Goal: Communication & Community: Answer question/provide support

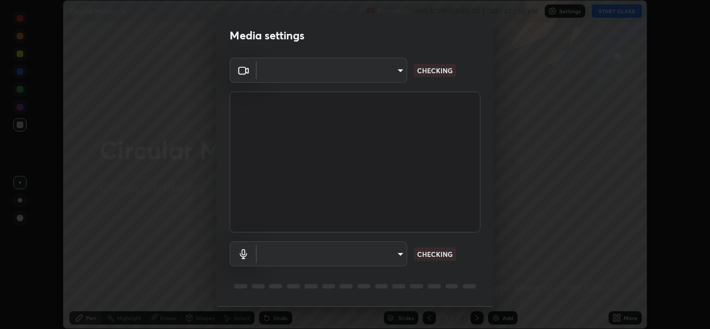
scroll to position [35, 0]
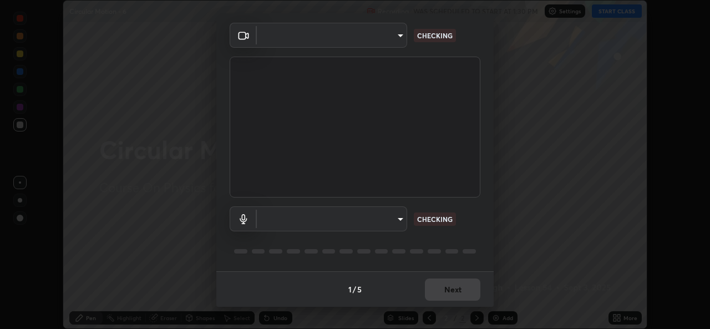
type input "b4951f90531da0d842cdcd629816b7b2be3c5c01230d926a2f210d32d9644bff"
type input "99848f2a9d109760ec62b66e2f255c73a791916cfc686045695a6d5e2156f403"
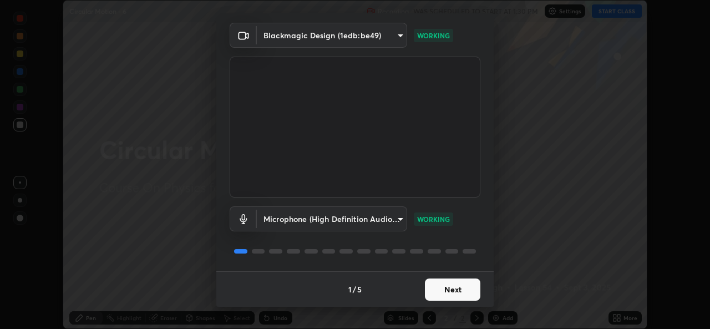
click at [444, 291] on button "Next" at bounding box center [452, 289] width 55 height 22
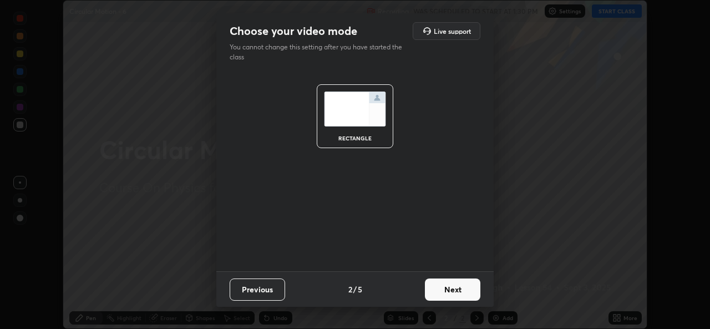
scroll to position [0, 0]
click at [448, 292] on button "Next" at bounding box center [452, 289] width 55 height 22
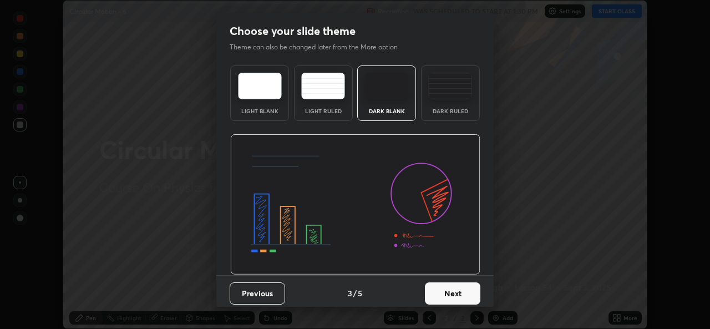
click at [455, 291] on button "Next" at bounding box center [452, 293] width 55 height 22
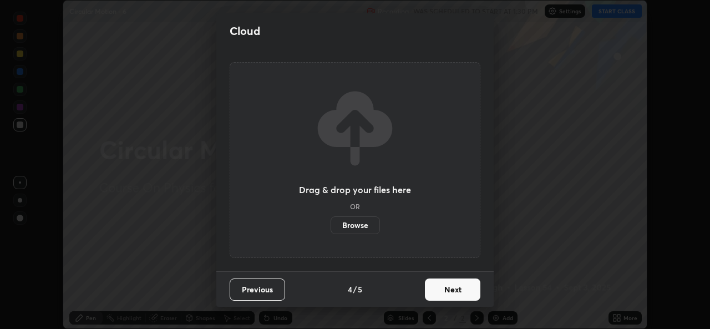
click at [458, 291] on button "Next" at bounding box center [452, 289] width 55 height 22
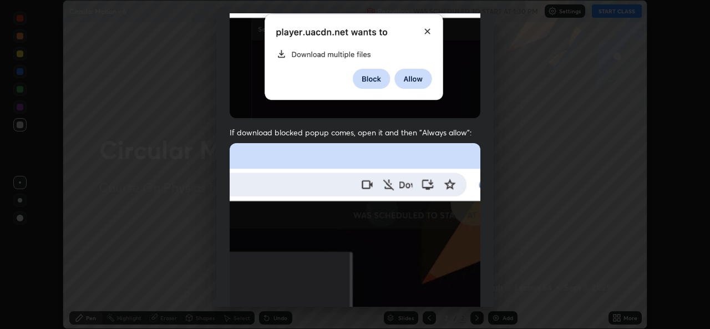
scroll to position [261, 0]
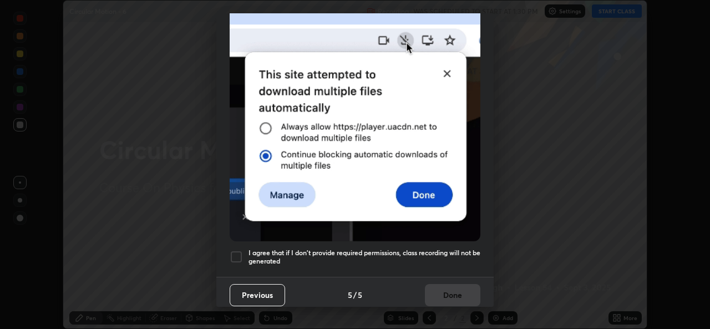
click at [233, 252] on div at bounding box center [236, 256] width 13 height 13
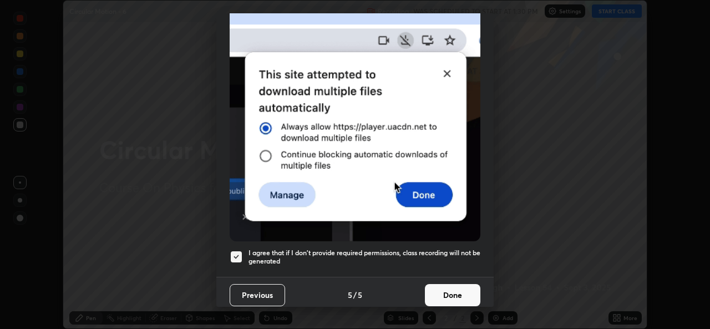
click at [446, 291] on button "Done" at bounding box center [452, 295] width 55 height 22
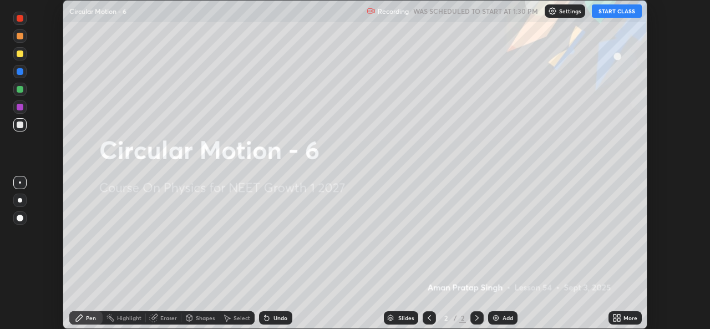
click at [565, 9] on p "Settings" at bounding box center [570, 11] width 22 height 6
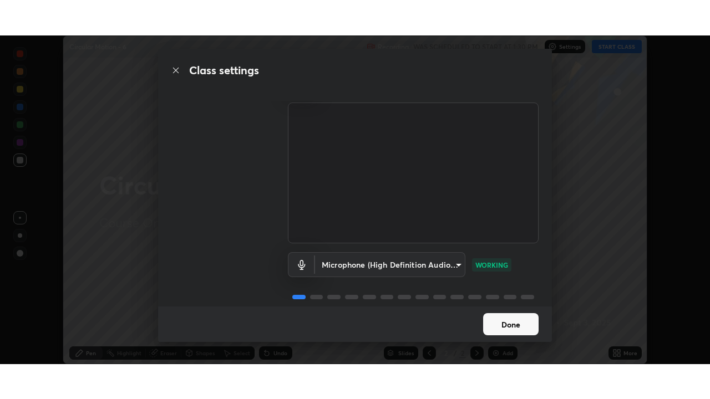
scroll to position [46, 0]
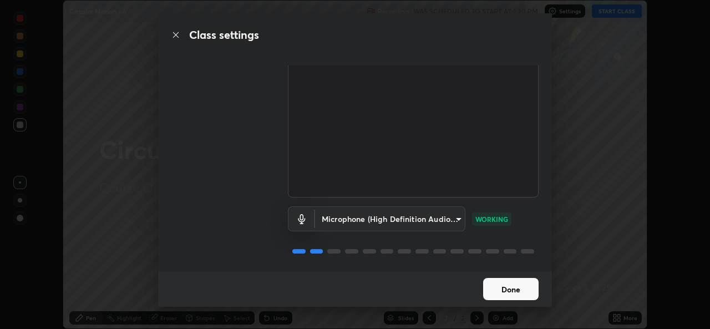
click at [511, 286] on button "Done" at bounding box center [510, 289] width 55 height 22
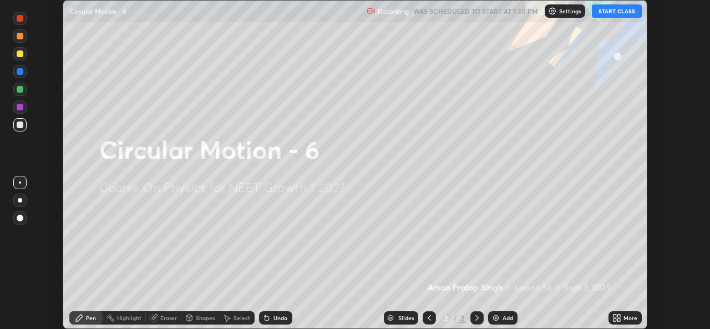
click at [616, 11] on button "START CLASS" at bounding box center [617, 10] width 50 height 13
click at [623, 317] on div "More" at bounding box center [624, 317] width 33 height 13
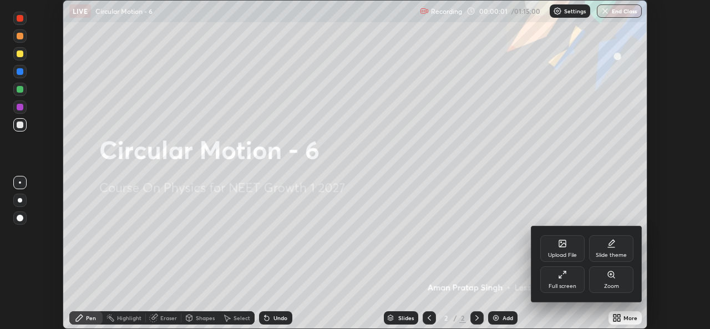
click at [548, 279] on div "Full screen" at bounding box center [562, 279] width 44 height 27
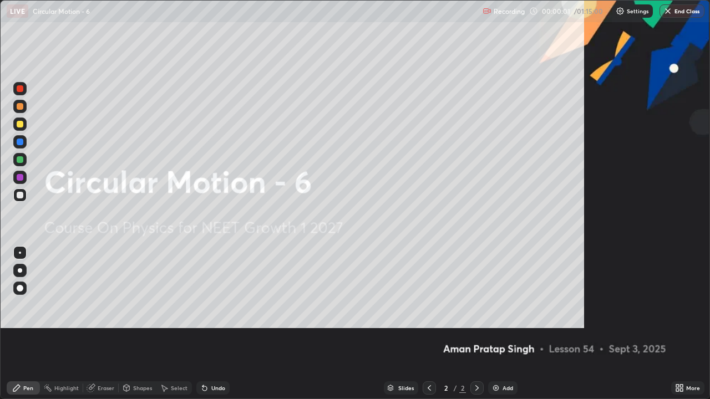
scroll to position [399, 710]
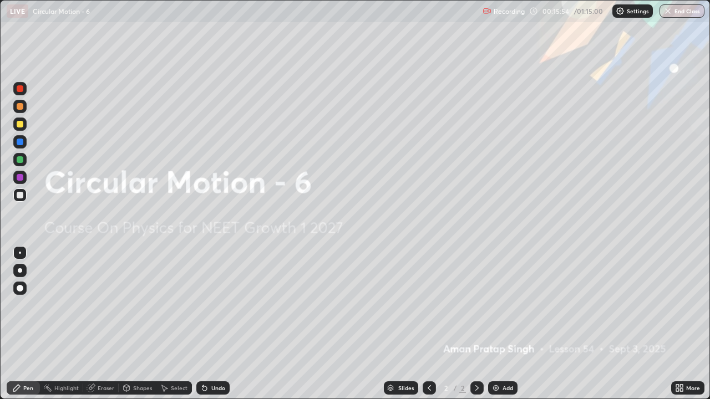
click at [504, 328] on div "Add" at bounding box center [502, 388] width 29 height 13
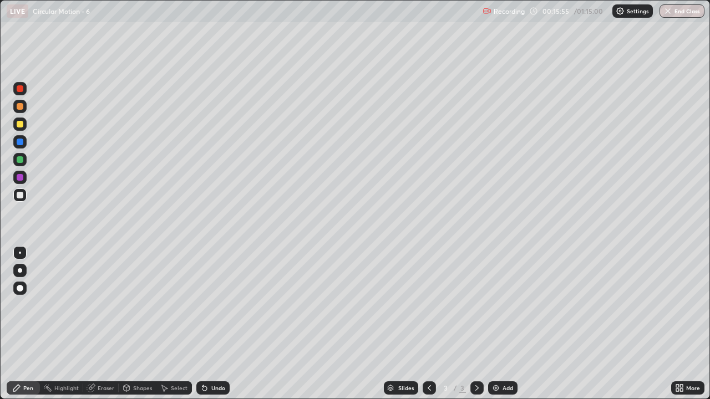
click at [18, 271] on div at bounding box center [20, 270] width 4 height 4
click at [471, 328] on div at bounding box center [476, 388] width 13 height 13
click at [501, 328] on div "Add" at bounding box center [502, 388] width 29 height 13
click at [18, 122] on div at bounding box center [20, 124] width 7 height 7
click at [22, 194] on div at bounding box center [20, 195] width 7 height 7
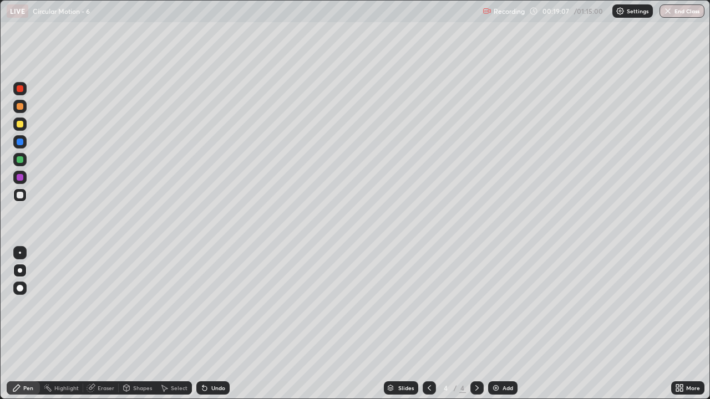
click at [21, 125] on div at bounding box center [20, 124] width 7 height 7
click at [212, 328] on div "Undo" at bounding box center [212, 388] width 33 height 13
click at [21, 195] on div at bounding box center [20, 195] width 7 height 7
click at [504, 328] on div "Add" at bounding box center [507, 388] width 11 height 6
click at [429, 328] on icon at bounding box center [429, 388] width 3 height 6
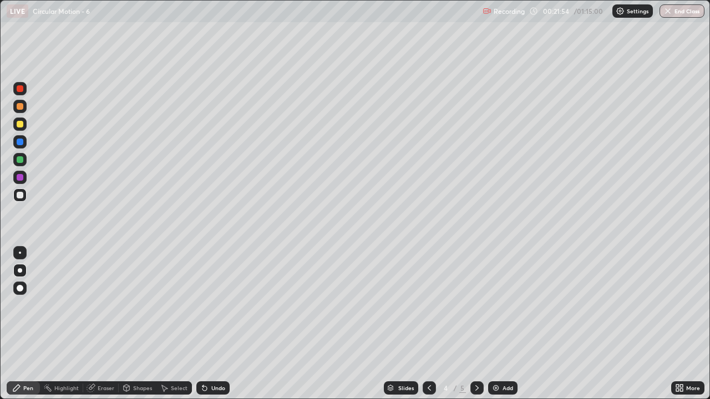
click at [21, 103] on div at bounding box center [20, 106] width 7 height 7
click at [475, 328] on icon at bounding box center [477, 388] width 9 height 9
click at [428, 328] on icon at bounding box center [429, 388] width 9 height 9
click at [22, 197] on div at bounding box center [20, 195] width 7 height 7
click at [215, 328] on div "Undo" at bounding box center [218, 388] width 14 height 6
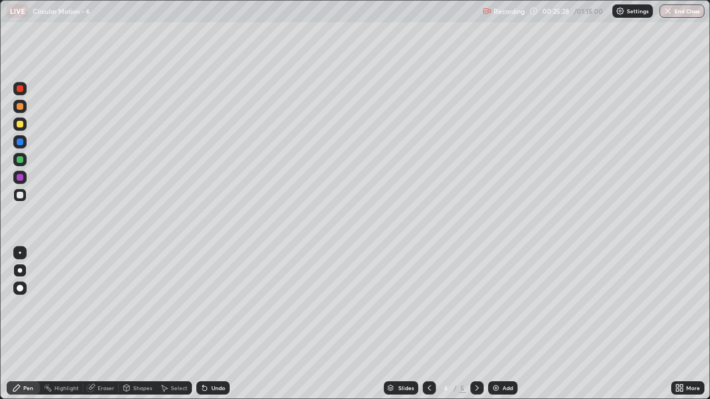
click at [204, 328] on icon at bounding box center [204, 389] width 4 height 4
click at [476, 328] on icon at bounding box center [477, 388] width 9 height 9
click at [428, 328] on icon at bounding box center [429, 388] width 9 height 9
click at [474, 328] on icon at bounding box center [477, 388] width 9 height 9
click at [428, 328] on icon at bounding box center [429, 388] width 9 height 9
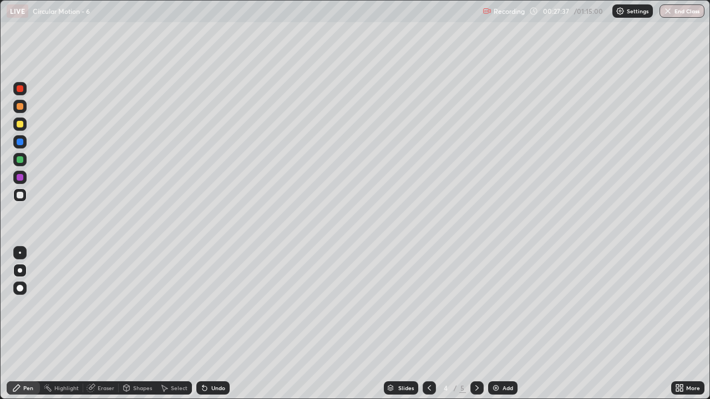
click at [474, 328] on div at bounding box center [476, 388] width 13 height 13
click at [431, 328] on icon at bounding box center [429, 388] width 9 height 9
click at [23, 122] on div at bounding box center [20, 124] width 7 height 7
click at [428, 328] on icon at bounding box center [429, 388] width 9 height 9
click at [470, 328] on div at bounding box center [476, 388] width 13 height 13
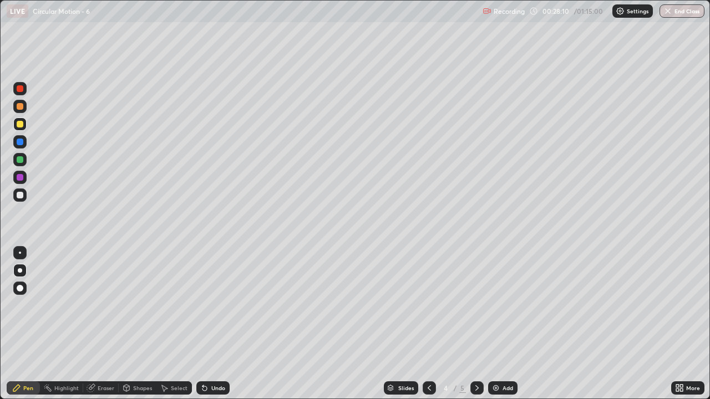
click at [476, 328] on icon at bounding box center [477, 388] width 9 height 9
click at [428, 328] on icon at bounding box center [429, 388] width 9 height 9
click at [474, 328] on icon at bounding box center [477, 388] width 9 height 9
click at [476, 328] on icon at bounding box center [477, 388] width 9 height 9
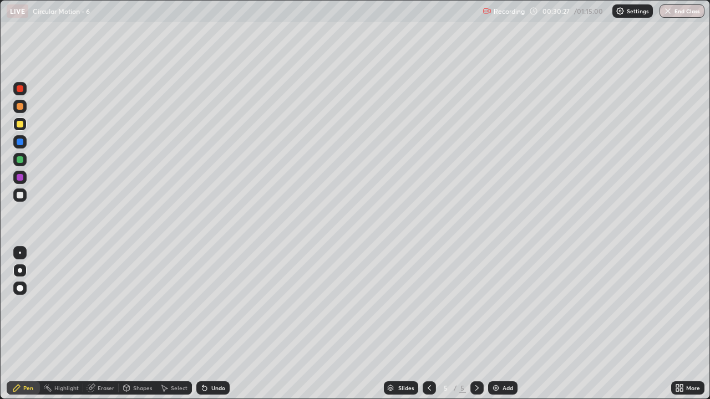
click at [503, 328] on div "Add" at bounding box center [502, 388] width 29 height 13
click at [17, 193] on div at bounding box center [20, 195] width 7 height 7
click at [215, 328] on div "Undo" at bounding box center [218, 388] width 14 height 6
click at [214, 328] on div "Undo" at bounding box center [218, 388] width 14 height 6
click at [212, 328] on div "Undo" at bounding box center [212, 388] width 33 height 13
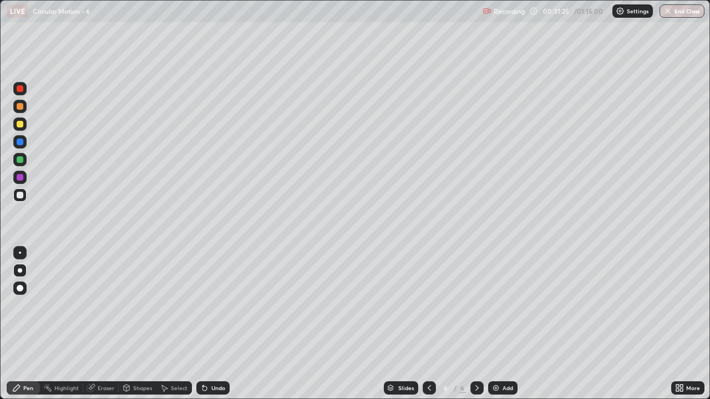
click at [215, 328] on div "Undo" at bounding box center [212, 388] width 33 height 13
click at [428, 328] on icon at bounding box center [429, 388] width 9 height 9
click at [476, 328] on icon at bounding box center [477, 388] width 9 height 9
click at [474, 328] on icon at bounding box center [477, 388] width 9 height 9
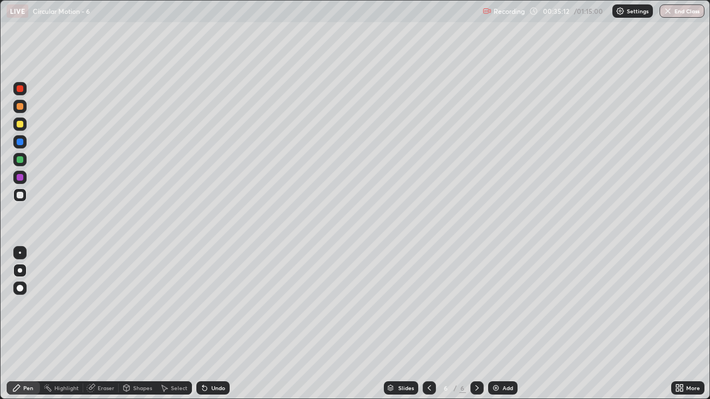
click at [477, 328] on icon at bounding box center [476, 388] width 3 height 6
click at [476, 328] on icon at bounding box center [477, 388] width 9 height 9
click at [501, 328] on div "Add" at bounding box center [502, 388] width 29 height 13
click at [427, 328] on div at bounding box center [429, 388] width 13 height 13
click at [428, 328] on icon at bounding box center [429, 388] width 9 height 9
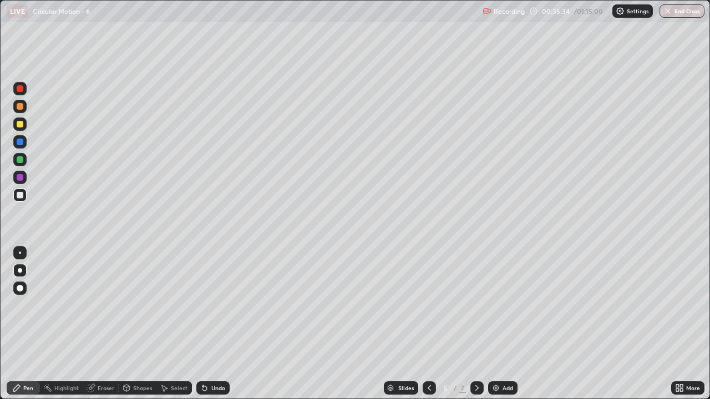
click at [428, 328] on icon at bounding box center [429, 388] width 3 height 6
click at [471, 328] on div at bounding box center [476, 388] width 13 height 13
click at [474, 328] on icon at bounding box center [477, 388] width 9 height 9
click at [476, 328] on icon at bounding box center [477, 388] width 9 height 9
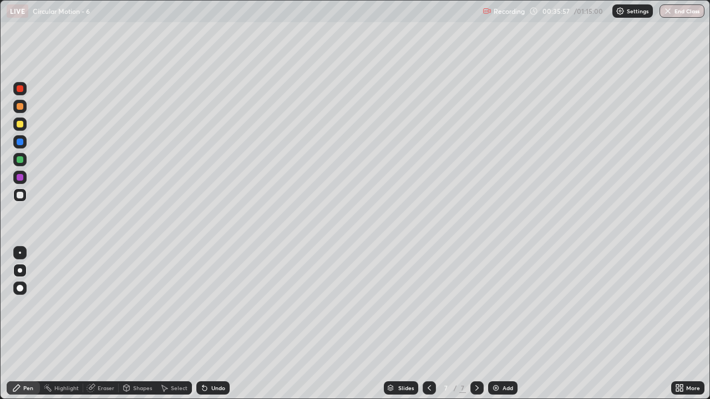
click at [476, 328] on icon at bounding box center [477, 388] width 9 height 9
click at [20, 125] on div at bounding box center [20, 124] width 7 height 7
click at [23, 192] on div at bounding box center [19, 195] width 13 height 13
click at [219, 328] on div "Undo" at bounding box center [218, 388] width 14 height 6
click at [220, 328] on div "Undo" at bounding box center [218, 388] width 14 height 6
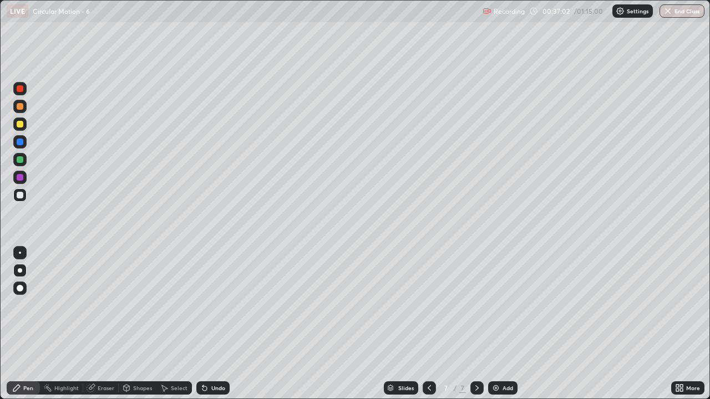
click at [220, 328] on div "Undo" at bounding box center [218, 388] width 14 height 6
click at [221, 328] on div "Undo" at bounding box center [218, 388] width 14 height 6
click at [428, 328] on icon at bounding box center [429, 388] width 9 height 9
click at [477, 328] on icon at bounding box center [477, 388] width 9 height 9
click at [19, 123] on div at bounding box center [20, 124] width 7 height 7
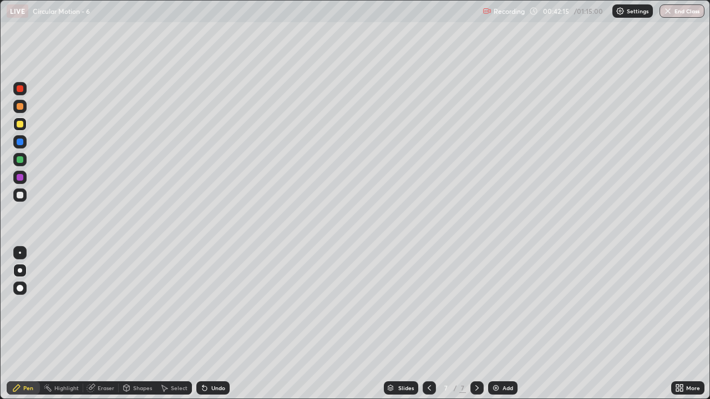
click at [498, 328] on img at bounding box center [495, 388] width 9 height 9
click at [428, 328] on icon at bounding box center [429, 388] width 3 height 6
click at [427, 328] on div at bounding box center [429, 388] width 13 height 13
click at [428, 328] on icon at bounding box center [429, 388] width 9 height 9
click at [426, 328] on icon at bounding box center [429, 388] width 9 height 9
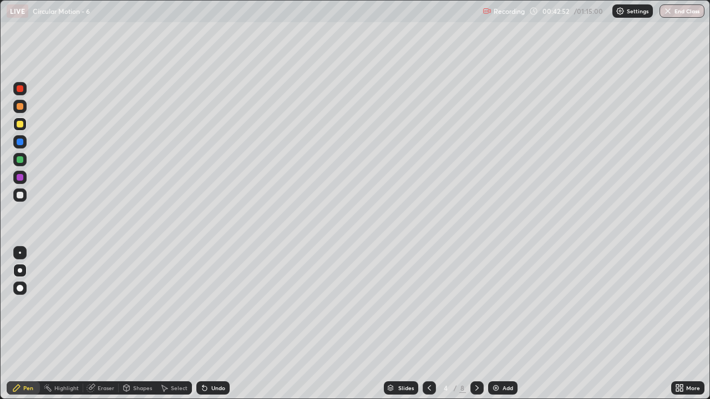
click at [473, 328] on div at bounding box center [476, 388] width 13 height 13
click at [475, 328] on div at bounding box center [476, 388] width 13 height 13
click at [476, 328] on div at bounding box center [476, 388] width 13 height 13
click at [476, 328] on icon at bounding box center [477, 388] width 9 height 9
click at [426, 328] on icon at bounding box center [429, 388] width 9 height 9
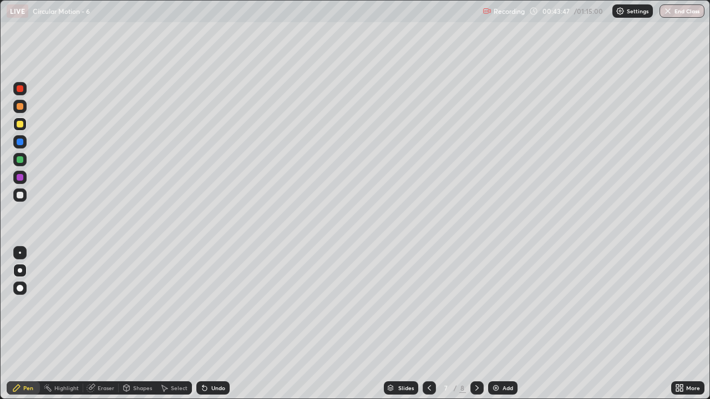
click at [425, 328] on icon at bounding box center [429, 388] width 9 height 9
click at [428, 328] on icon at bounding box center [429, 388] width 3 height 6
click at [423, 328] on div at bounding box center [429, 388] width 13 height 13
click at [476, 328] on icon at bounding box center [477, 388] width 9 height 9
click at [475, 328] on icon at bounding box center [476, 388] width 3 height 6
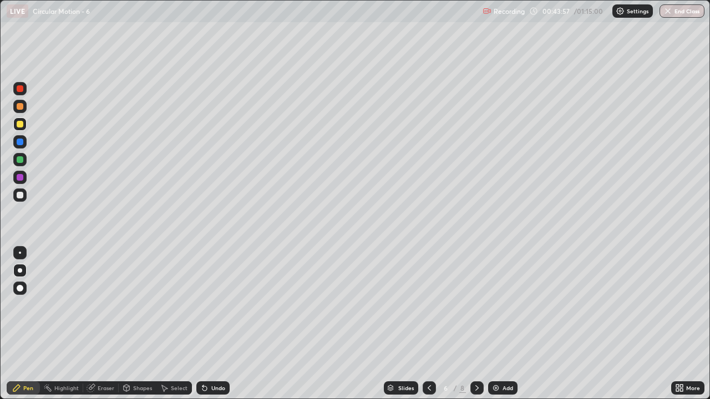
click at [475, 328] on icon at bounding box center [476, 388] width 3 height 6
click at [475, 328] on icon at bounding box center [477, 388] width 9 height 9
click at [475, 328] on div at bounding box center [476, 388] width 13 height 13
click at [21, 109] on div at bounding box center [20, 106] width 7 height 7
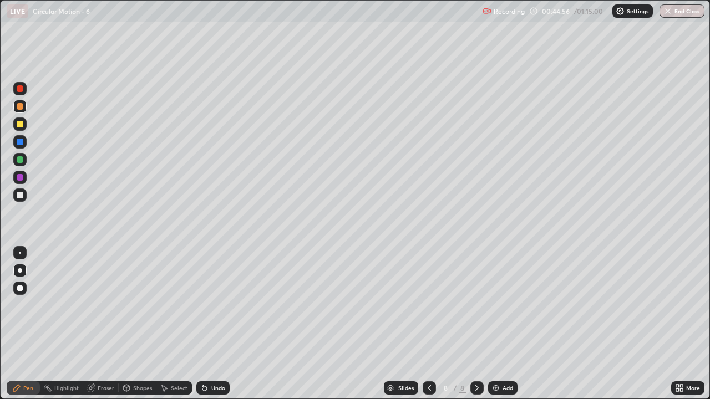
click at [24, 123] on div at bounding box center [19, 124] width 13 height 13
click at [131, 328] on div "Shapes" at bounding box center [138, 388] width 38 height 13
click at [102, 328] on div "Eraser" at bounding box center [106, 388] width 17 height 6
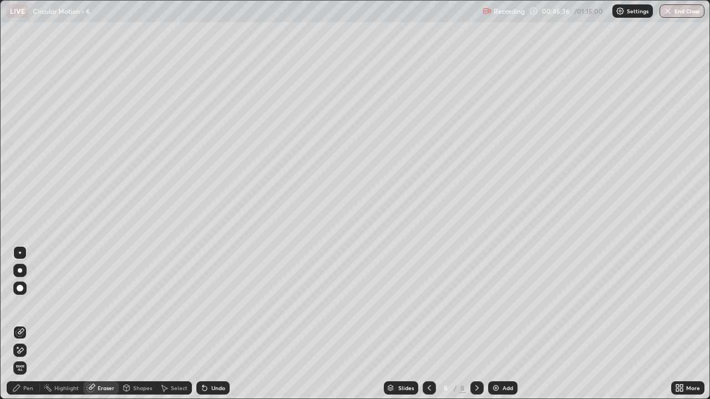
click at [17, 328] on icon at bounding box center [16, 388] width 7 height 7
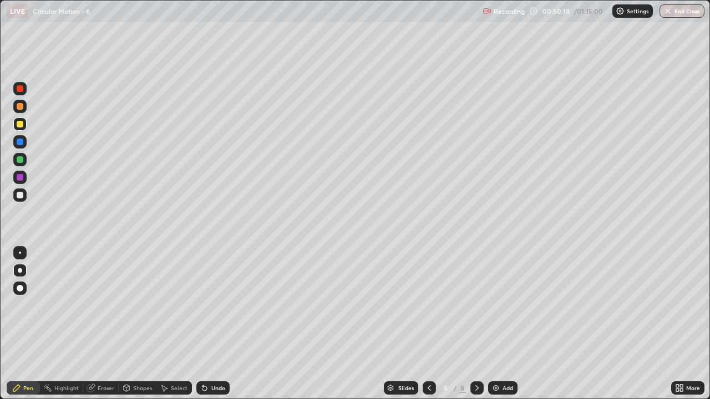
click at [470, 328] on div at bounding box center [476, 388] width 13 height 13
click at [506, 328] on div "Add" at bounding box center [507, 388] width 11 height 6
click at [20, 196] on div at bounding box center [20, 195] width 7 height 7
click at [21, 124] on div at bounding box center [20, 124] width 7 height 7
click at [20, 196] on div at bounding box center [20, 195] width 7 height 7
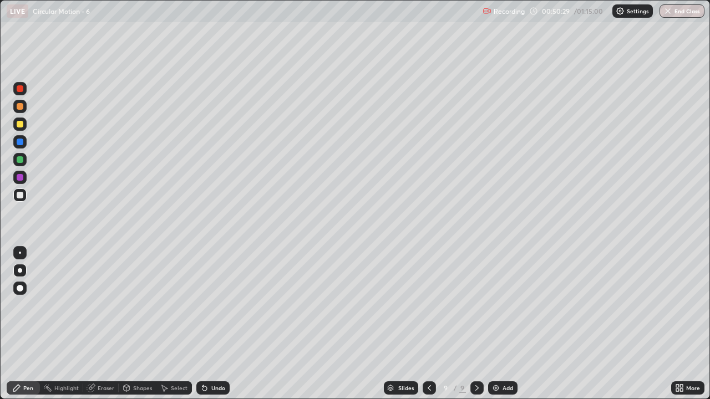
click at [19, 159] on div at bounding box center [20, 159] width 7 height 7
click at [19, 105] on div at bounding box center [20, 106] width 7 height 7
click at [22, 158] on div at bounding box center [20, 159] width 7 height 7
click at [217, 328] on div "Undo" at bounding box center [218, 388] width 14 height 6
click at [221, 328] on div "Undo" at bounding box center [218, 388] width 14 height 6
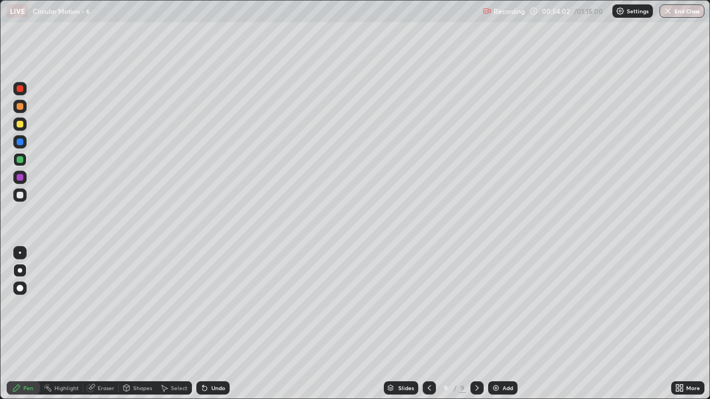
click at [24, 195] on div at bounding box center [19, 195] width 13 height 13
click at [20, 172] on div at bounding box center [19, 177] width 13 height 13
click at [498, 328] on div "Add" at bounding box center [502, 388] width 29 height 13
click at [18, 195] on div at bounding box center [20, 195] width 7 height 7
click at [21, 126] on div at bounding box center [20, 124] width 7 height 7
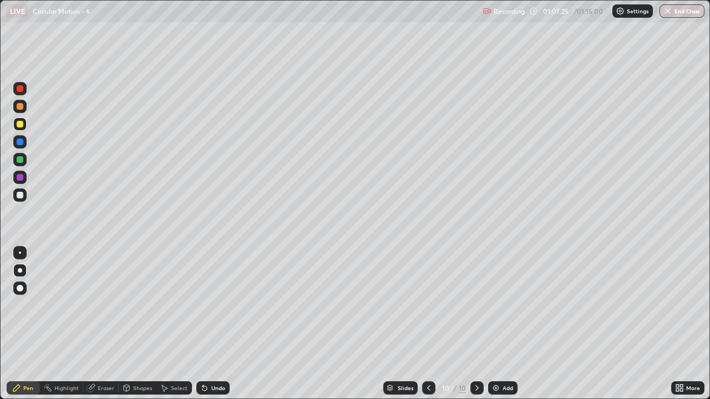
click at [215, 328] on div "Undo" at bounding box center [218, 388] width 14 height 6
click at [214, 328] on div "Undo" at bounding box center [212, 388] width 33 height 13
click at [678, 11] on button "End Class" at bounding box center [683, 10] width 44 height 13
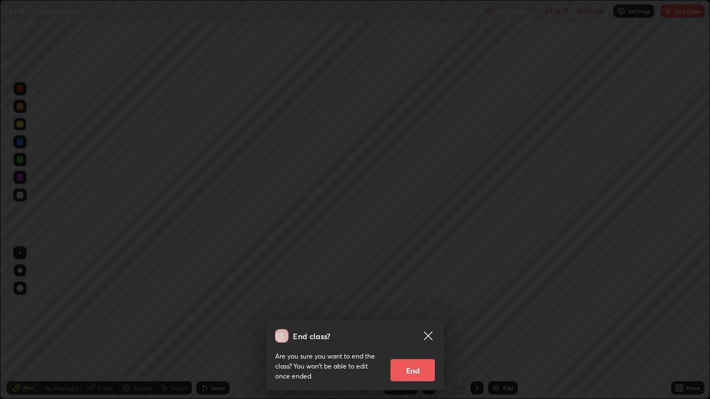
click at [414, 328] on button "End" at bounding box center [412, 370] width 44 height 22
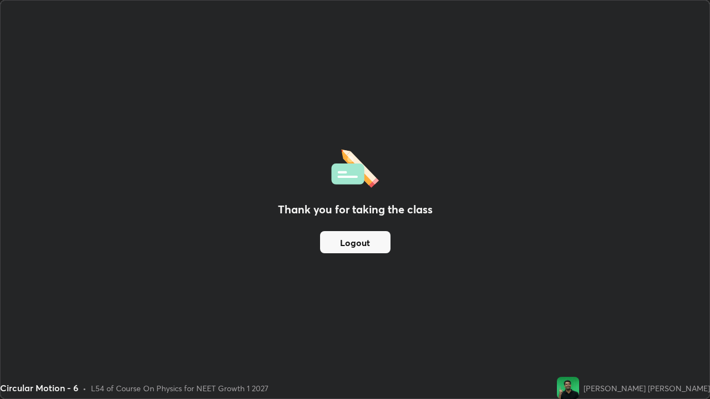
click at [359, 245] on button "Logout" at bounding box center [355, 242] width 70 height 22
click at [255, 278] on div "Thank you for taking the class Logout" at bounding box center [355, 200] width 709 height 398
